Goal: Browse casually

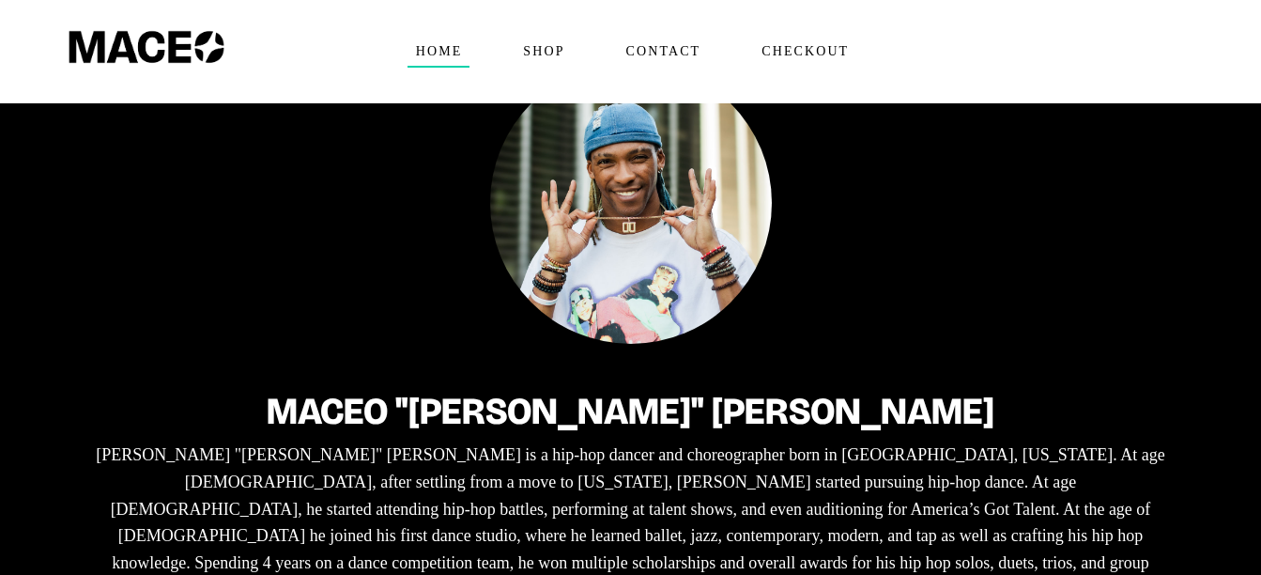
scroll to position [188, 0]
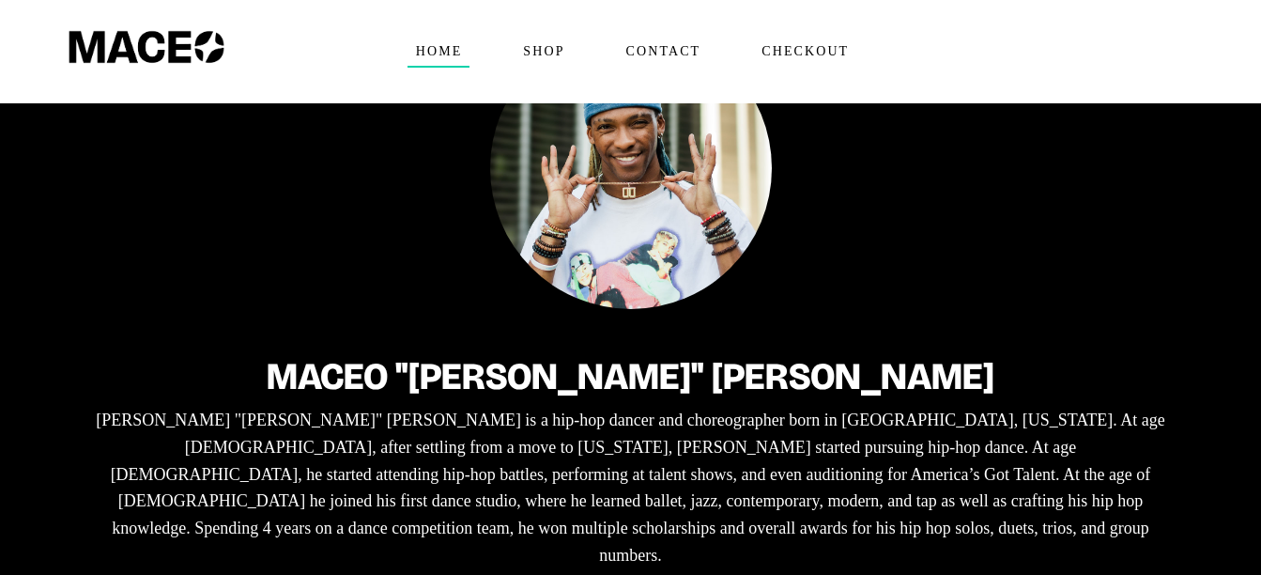
click at [1143, 447] on p "[PERSON_NAME] "[PERSON_NAME]" [PERSON_NAME] is a hip-hop dancer and choreograph…" at bounding box center [631, 488] width 1080 height 162
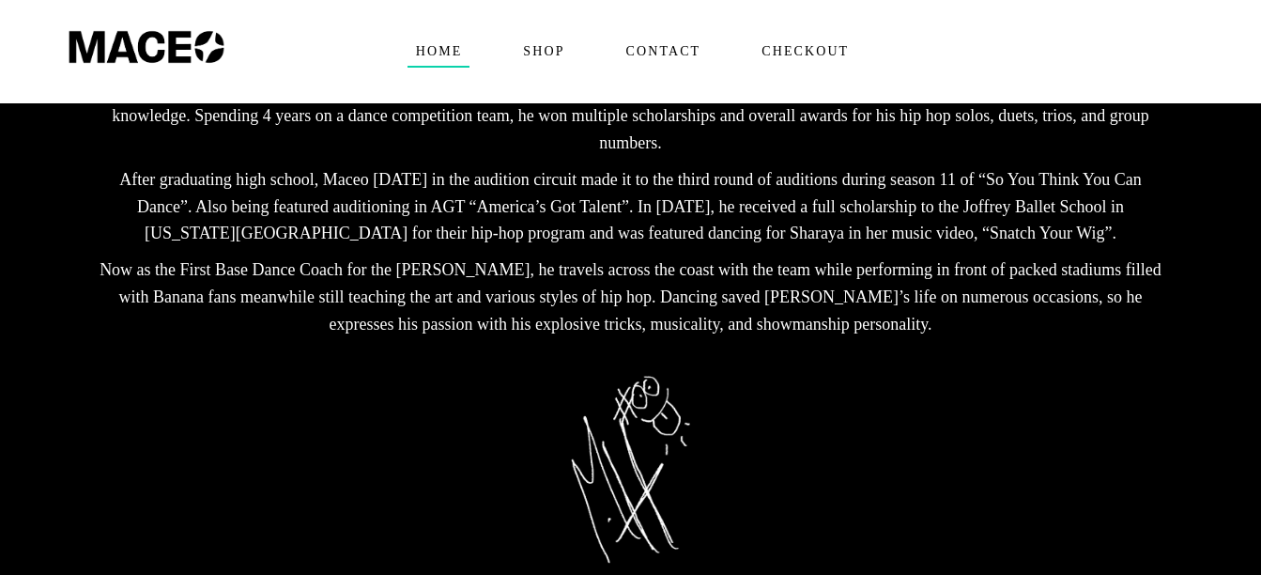
scroll to position [601, 0]
